Goal: Task Accomplishment & Management: Use online tool/utility

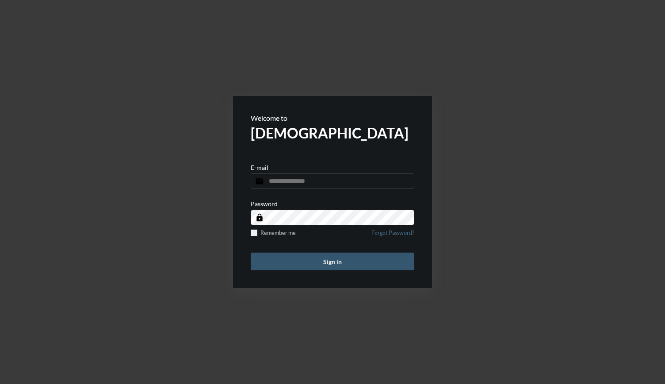
type input "**********"
click at [356, 264] on button "Sign in" at bounding box center [333, 261] width 164 height 18
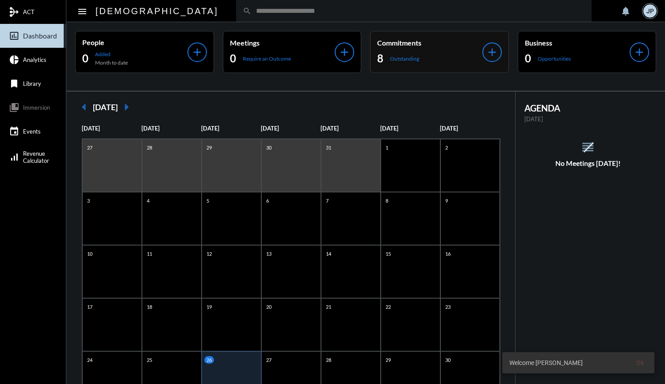
click at [404, 60] on p "Outstanding" at bounding box center [404, 58] width 29 height 7
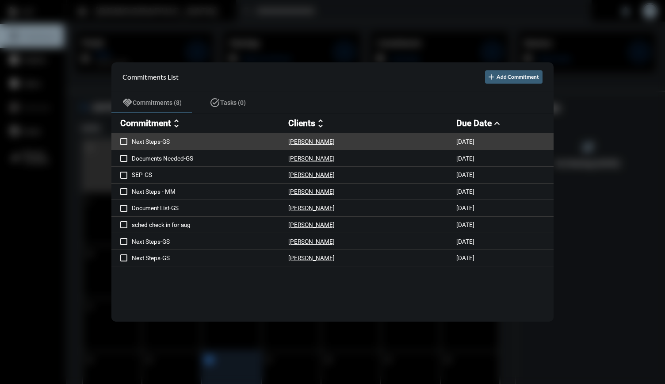
click at [375, 141] on div "[PERSON_NAME]" at bounding box center [372, 142] width 168 height 8
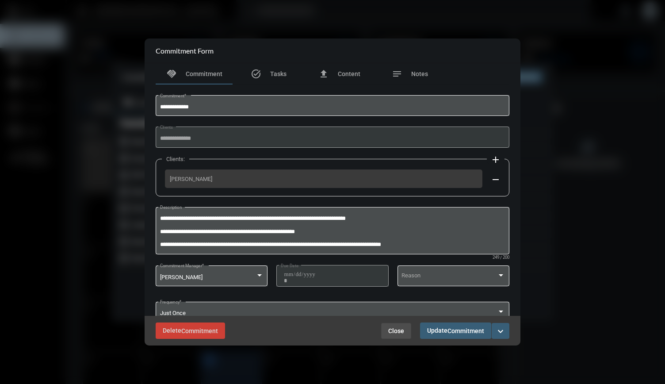
click at [397, 332] on span "Close" at bounding box center [396, 330] width 16 height 7
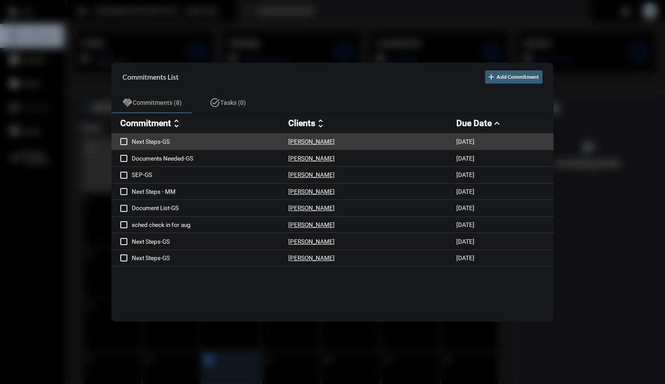
click at [348, 135] on div "Next Steps-GS [PERSON_NAME] [DATE]" at bounding box center [332, 142] width 442 height 17
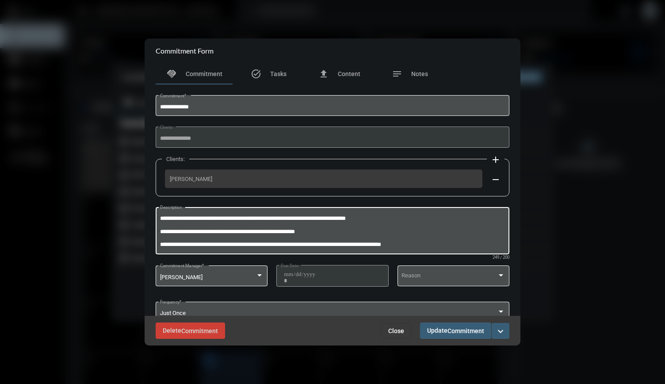
scroll to position [31, 0]
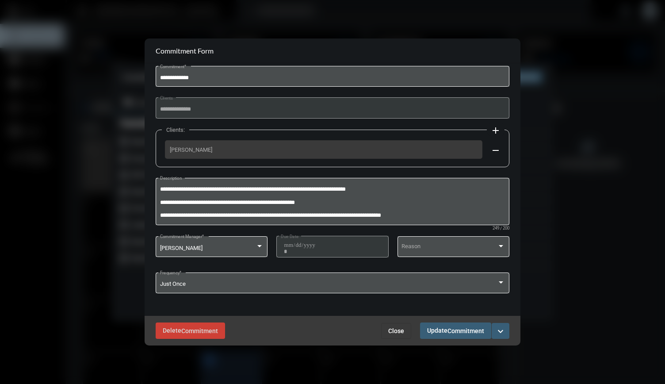
click at [400, 331] on span "Close" at bounding box center [396, 330] width 16 height 7
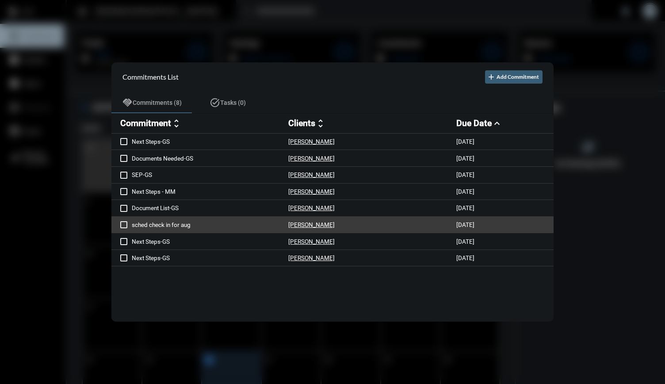
click at [246, 222] on p "sched check in for aug" at bounding box center [210, 224] width 157 height 7
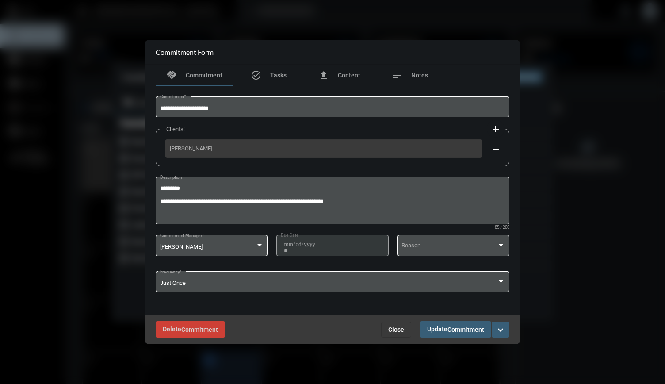
click at [394, 328] on span "Close" at bounding box center [396, 329] width 16 height 7
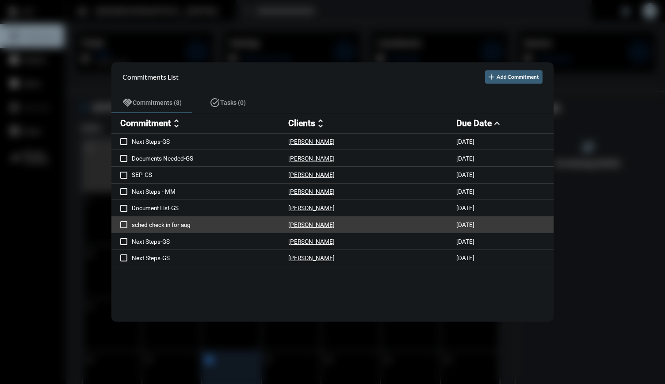
click at [210, 230] on div "sched check in for aug [PERSON_NAME] [DATE]" at bounding box center [332, 225] width 442 height 17
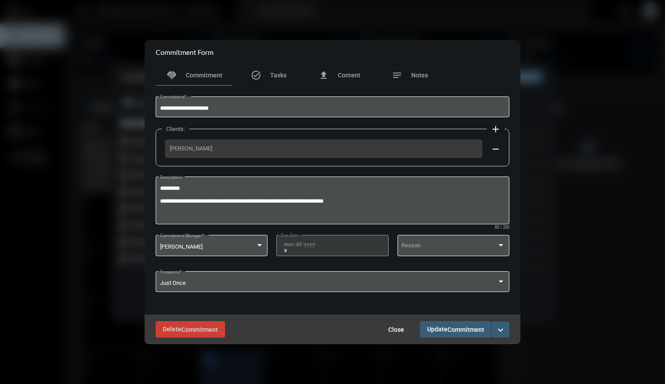
click at [394, 331] on span "Close" at bounding box center [396, 329] width 16 height 7
